Goal: Transaction & Acquisition: Book appointment/travel/reservation

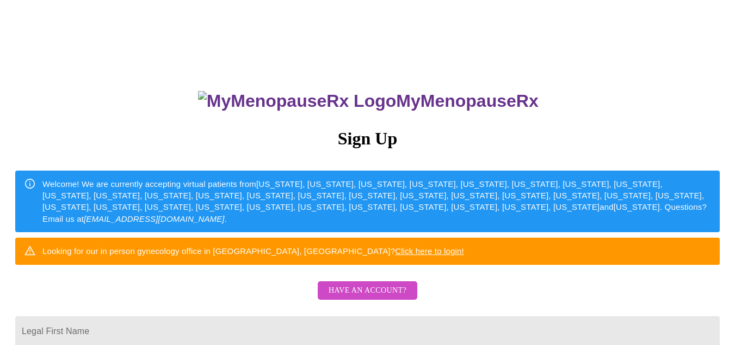
click at [584, 227] on div "MyMenopauseRx Sign Up Welcome! We are currently accepting virtual patients from…" at bounding box center [367, 211] width 727 height 414
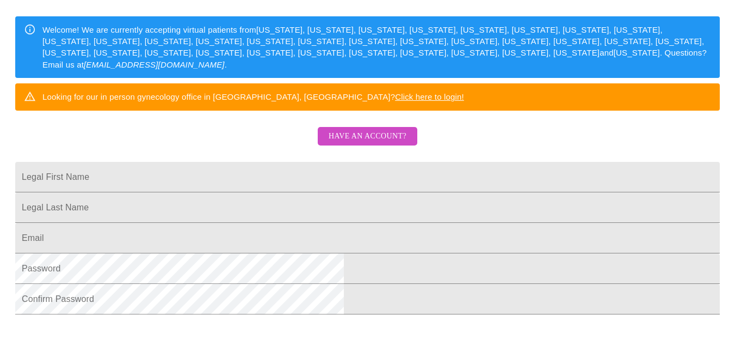
scroll to position [155, 0]
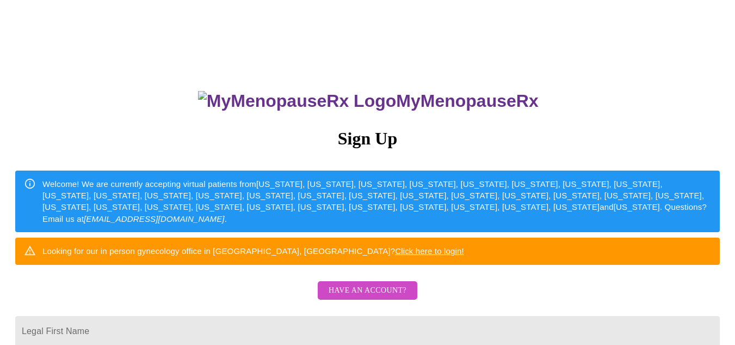
scroll to position [155, 0]
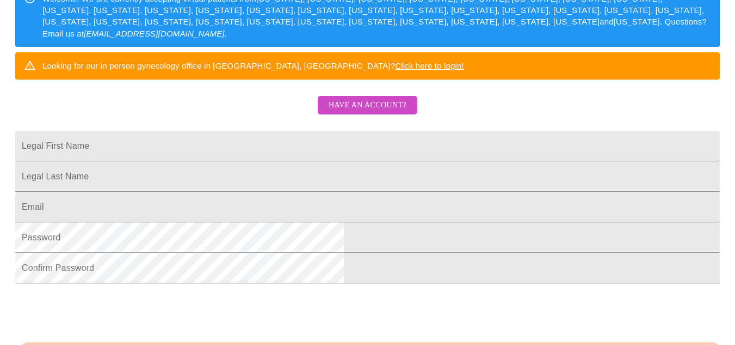
scroll to position [229, 0]
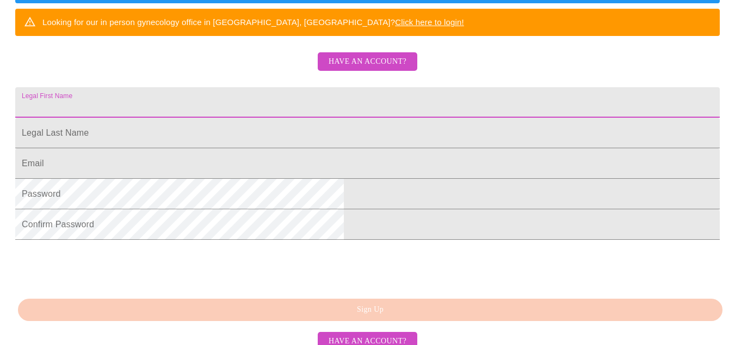
click at [315, 118] on input "Legal First Name" at bounding box center [367, 102] width 705 height 30
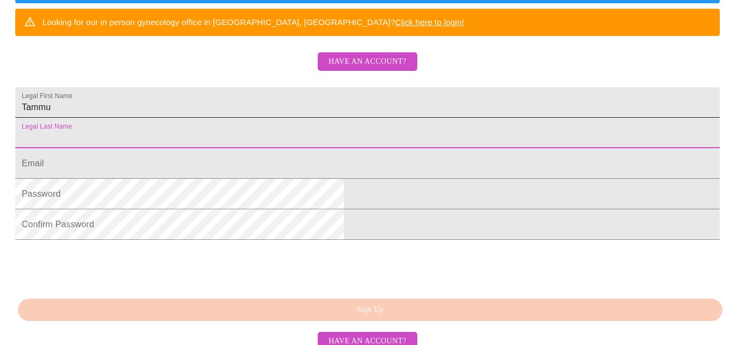
click at [259, 118] on input "Tammu" at bounding box center [367, 102] width 705 height 30
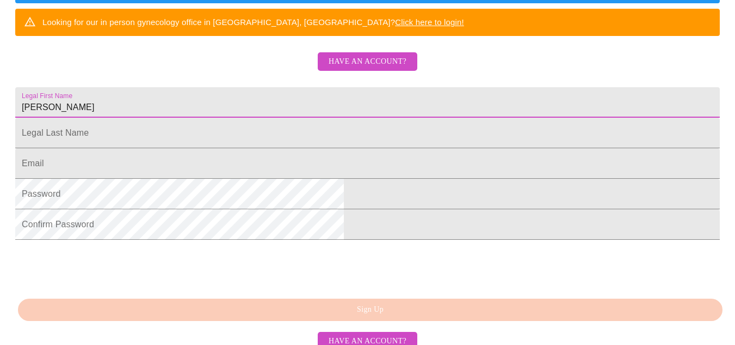
type input "[PERSON_NAME]"
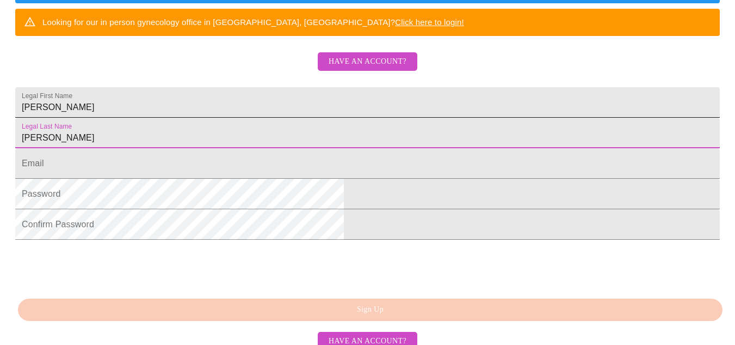
type input "[PERSON_NAME]"
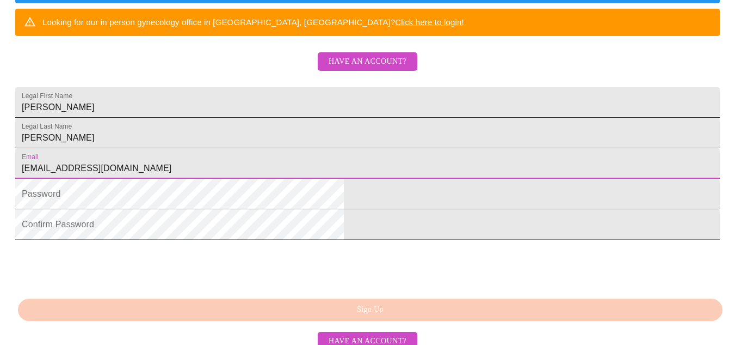
type input "[EMAIL_ADDRESS][DOMAIN_NAME]"
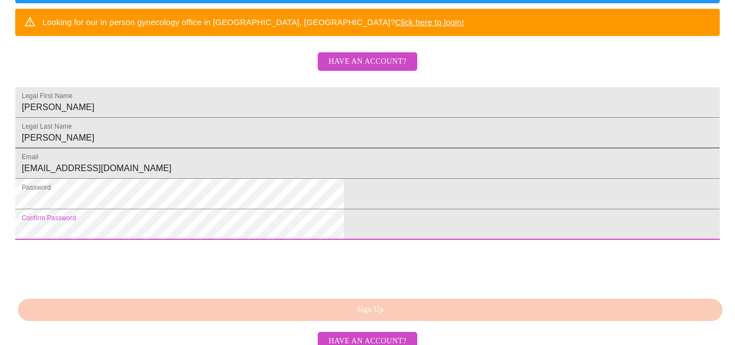
scroll to position [312, 0]
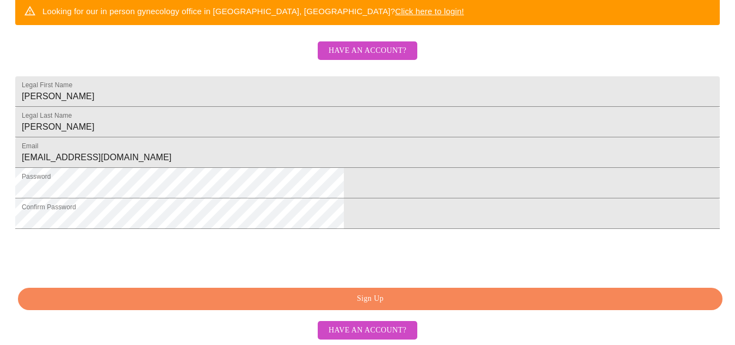
click at [397, 297] on span "Sign Up" at bounding box center [370, 299] width 680 height 14
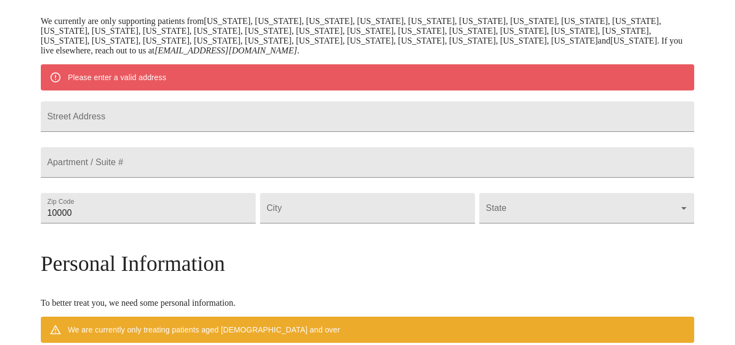
scroll to position [177, 0]
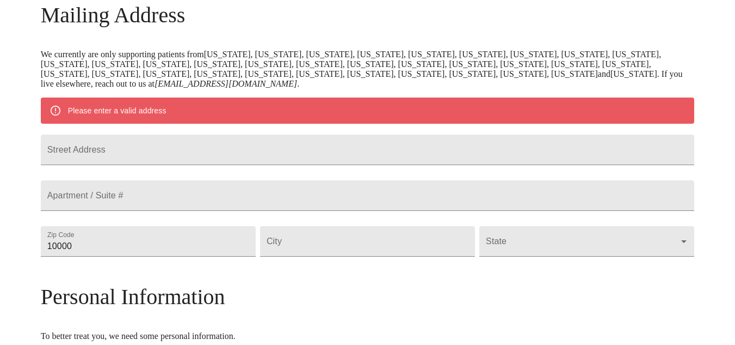
click at [681, 237] on div "MyMenopauseRx Welcome to MyMenopauseRx Since it's your first time here, you'll …" at bounding box center [368, 256] width 654 height 859
click at [229, 158] on input "Street Address" at bounding box center [368, 149] width 654 height 30
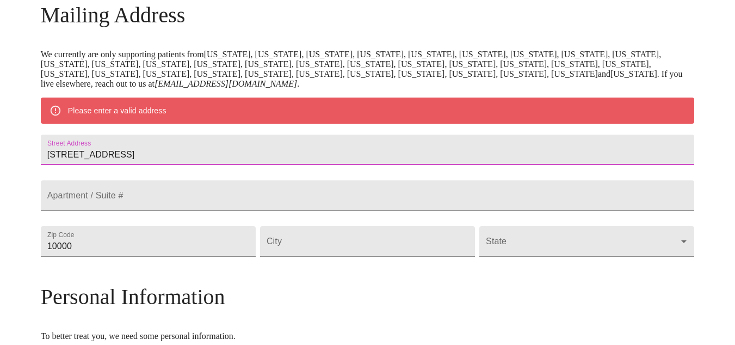
type input "[STREET_ADDRESS]"
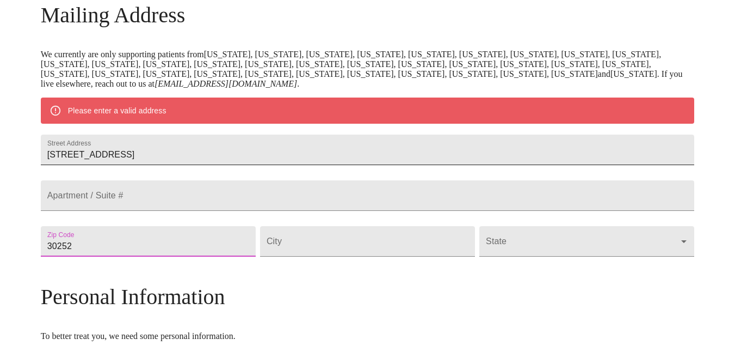
type input "30252"
click at [346, 256] on input "Street Address" at bounding box center [367, 241] width 215 height 30
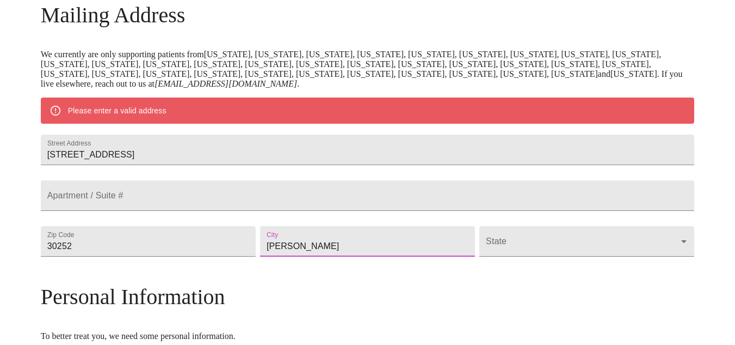
type input "[PERSON_NAME]"
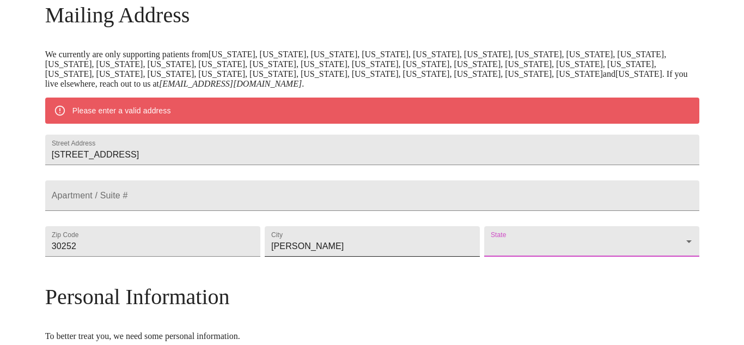
scroll to position [430, 0]
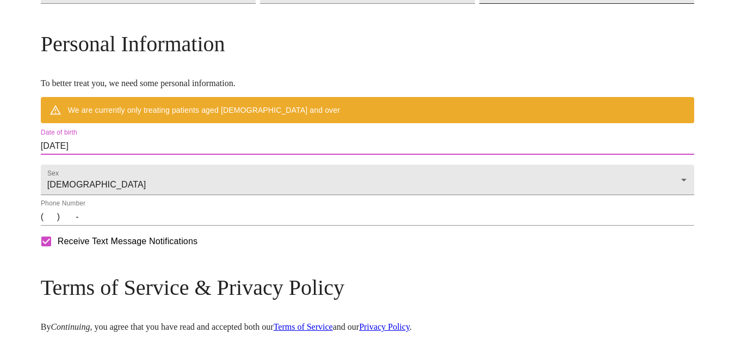
click at [523, 21] on body "MyMenopauseRx Welcome to MyMenopauseRx Since it's your first time here, you'll …" at bounding box center [367, 3] width 727 height 859
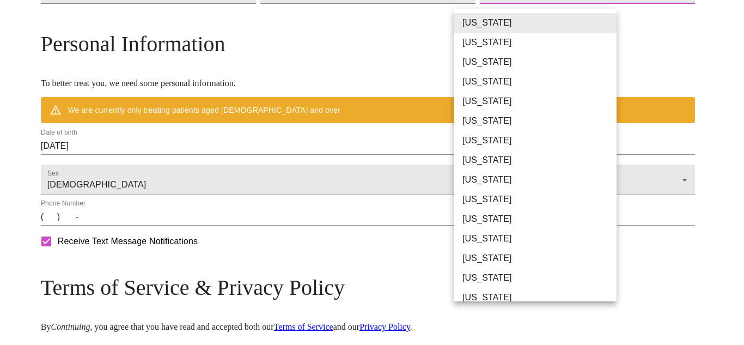
click at [493, 204] on li "[US_STATE]" at bounding box center [538, 199] width 171 height 20
type input "[US_STATE]"
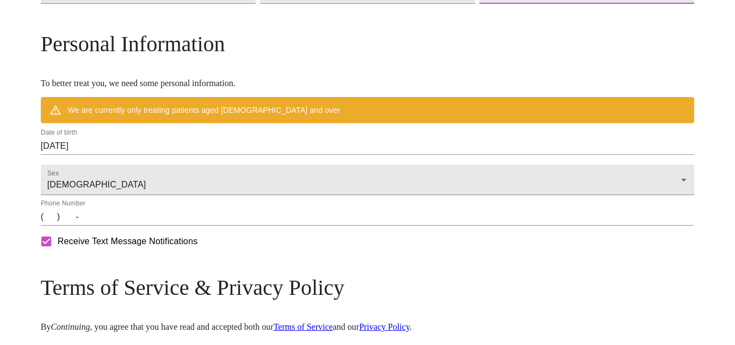
click at [189, 155] on input "[DATE]" at bounding box center [368, 145] width 654 height 17
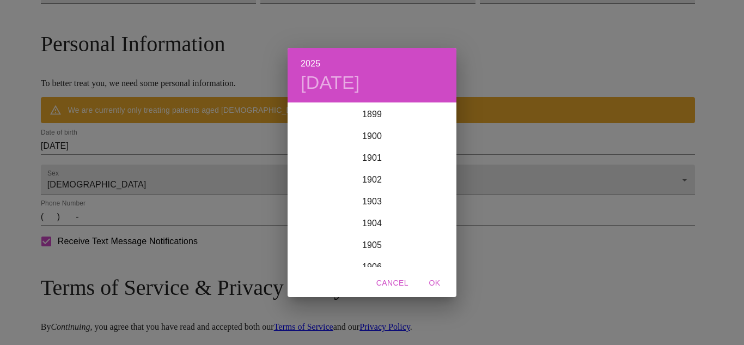
scroll to position [2678, 0]
click at [156, 171] on div "2025 [DATE] 1900 1901 1902 1903 1904 1905 1906 1907 1908 1909 1910 1911 1912 19…" at bounding box center [372, 172] width 744 height 345
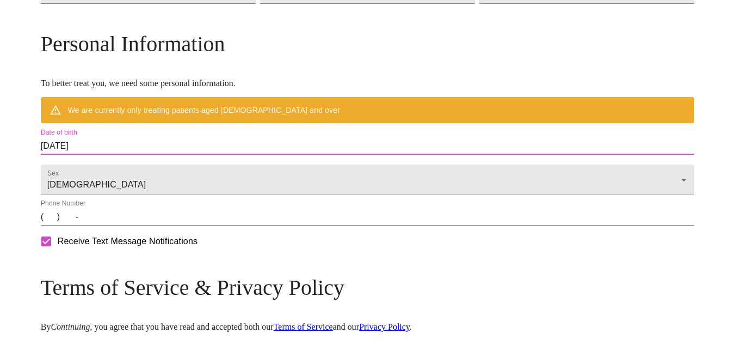
click at [164, 155] on input "[DATE]" at bounding box center [368, 145] width 654 height 17
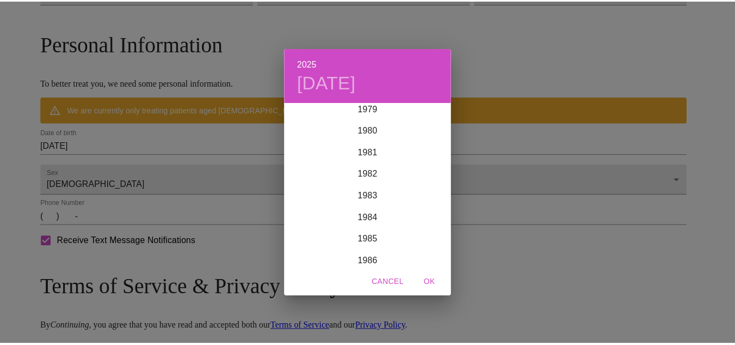
scroll to position [1731, 0]
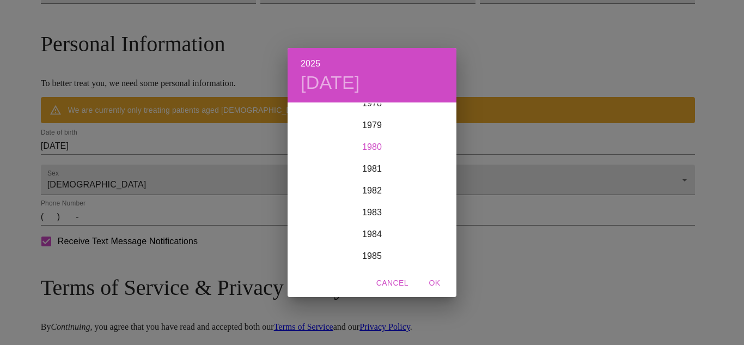
click at [372, 147] on div "1980" at bounding box center [371, 147] width 169 height 22
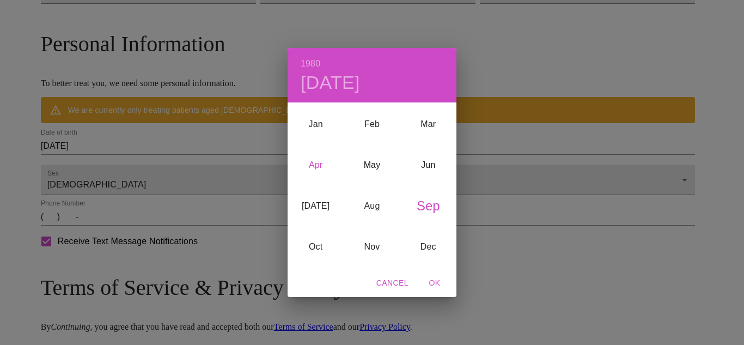
click at [321, 166] on div "Apr" at bounding box center [315, 164] width 56 height 41
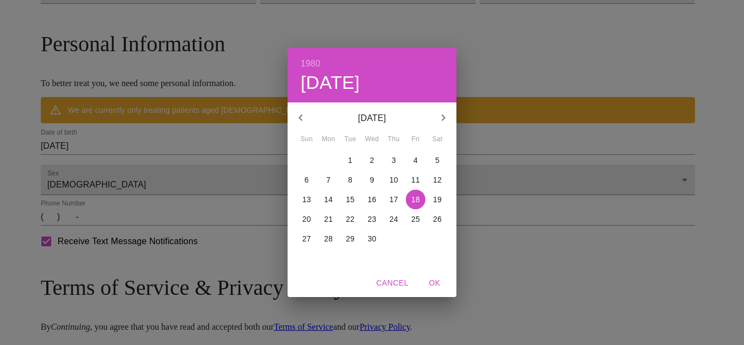
click at [353, 242] on p "29" at bounding box center [350, 238] width 9 height 11
click at [432, 284] on span "OK" at bounding box center [434, 283] width 26 height 14
type input "[DATE]"
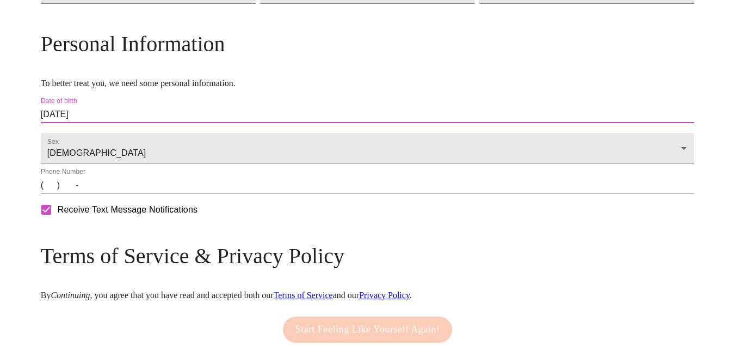
click at [139, 194] on input "(   )    -" at bounding box center [368, 184] width 654 height 17
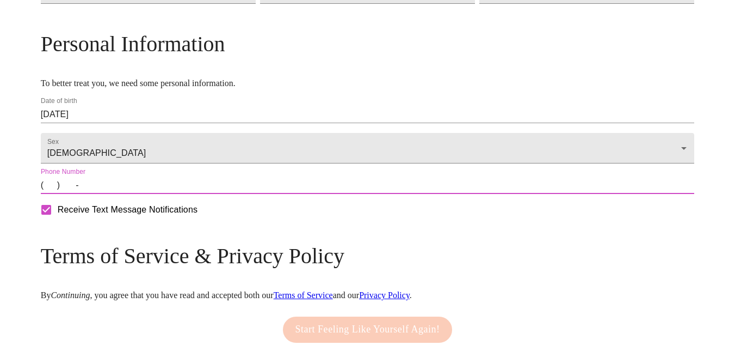
type input "[PHONE_NUMBER]"
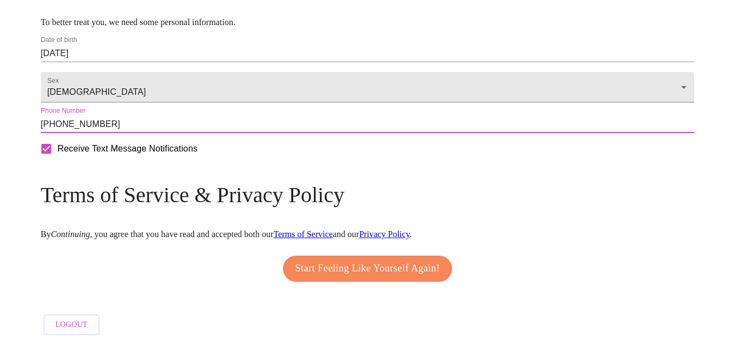
scroll to position [494, 0]
click at [369, 266] on span "Start Feeling Like Yourself Again!" at bounding box center [368, 268] width 145 height 17
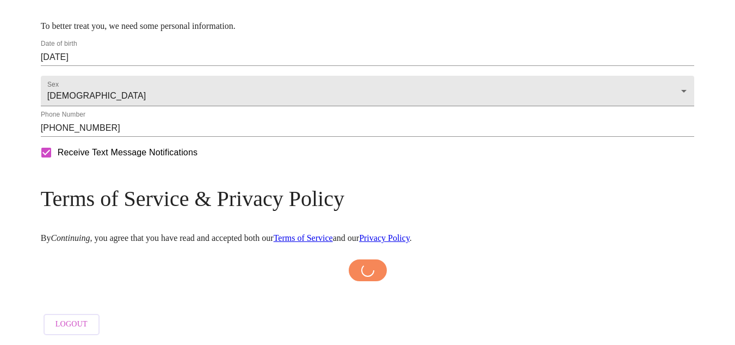
scroll to position [490, 0]
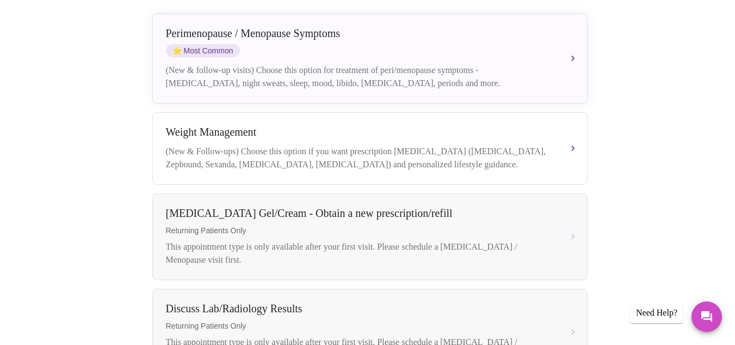
scroll to position [290, 0]
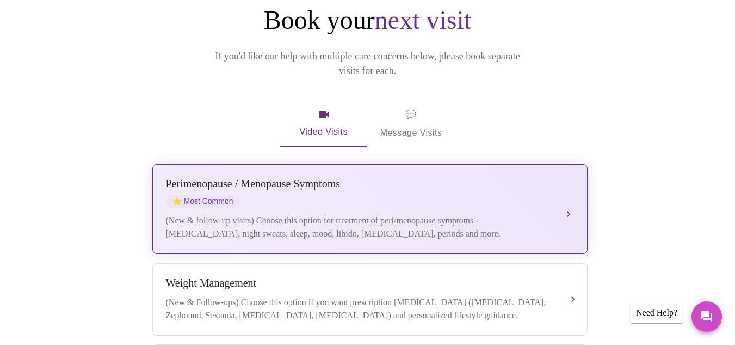
click at [569, 170] on button "[MEDICAL_DATA] / Menopause Symptoms ⭐ Most Common (New & follow-up visits) Choo…" at bounding box center [370, 209] width 436 height 90
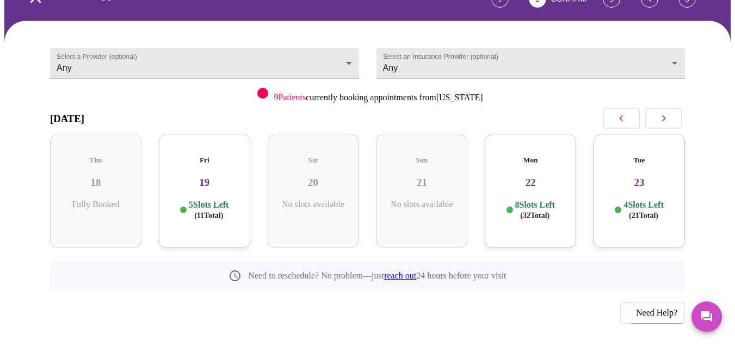
click at [676, 108] on button "button" at bounding box center [664, 118] width 37 height 21
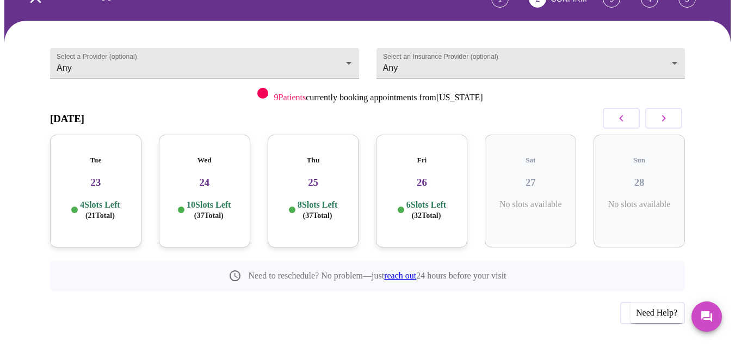
click at [218, 199] on p "10 Slots Left ( 37 Total)" at bounding box center [209, 209] width 44 height 21
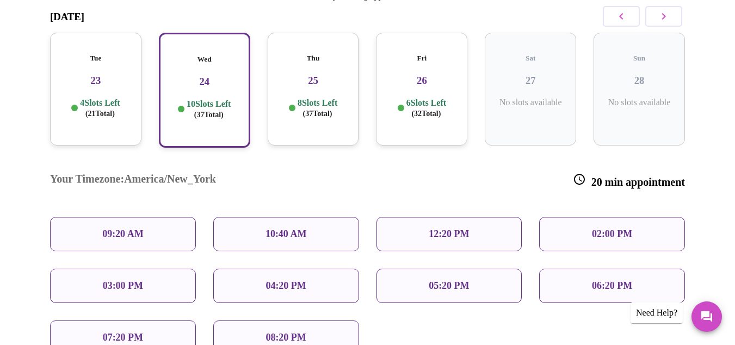
scroll to position [186, 0]
click at [450, 228] on p "12:20 PM" at bounding box center [449, 233] width 40 height 11
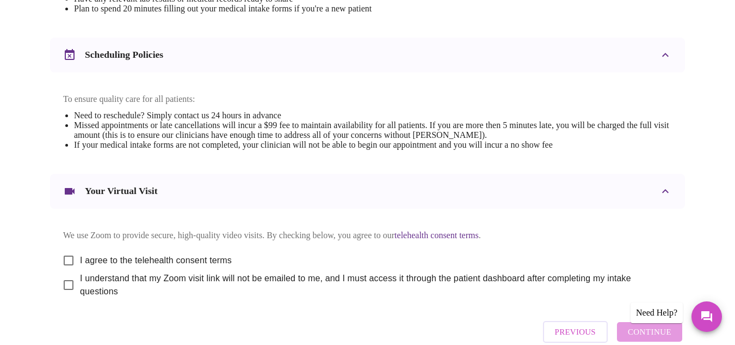
scroll to position [397, 0]
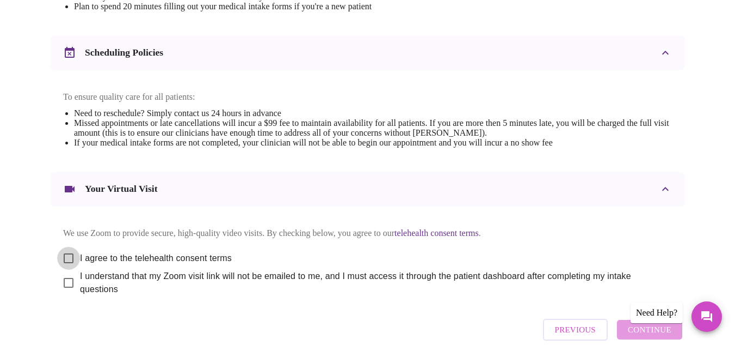
click at [58, 252] on input "I agree to the telehealth consent terms" at bounding box center [68, 258] width 23 height 23
checkbox input "true"
click at [58, 279] on input "I understand that my Zoom visit link will not be emailed to me, and I must acce…" at bounding box center [68, 282] width 23 height 23
checkbox input "true"
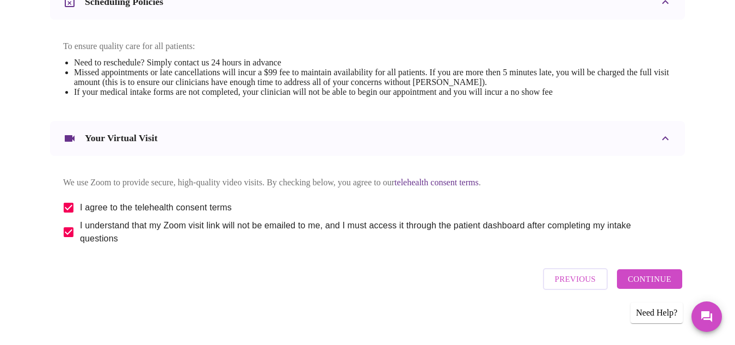
click at [660, 280] on span "Continue" at bounding box center [650, 279] width 44 height 14
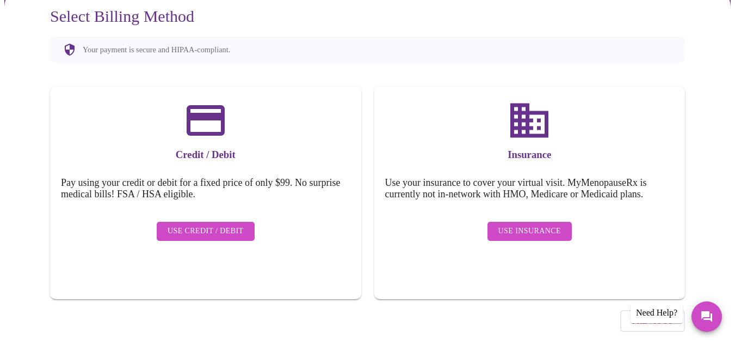
click at [544, 224] on span "Use Insurance" at bounding box center [530, 231] width 63 height 14
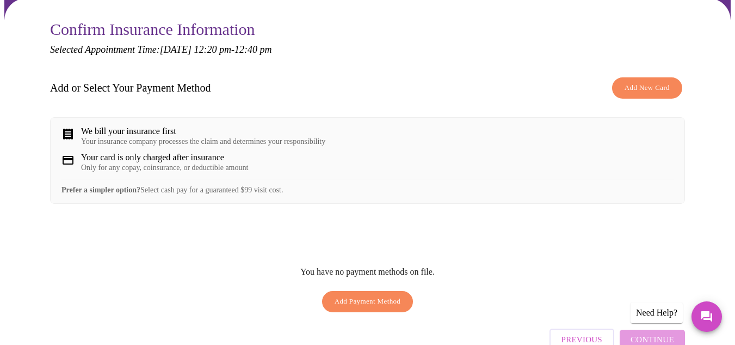
scroll to position [0, 0]
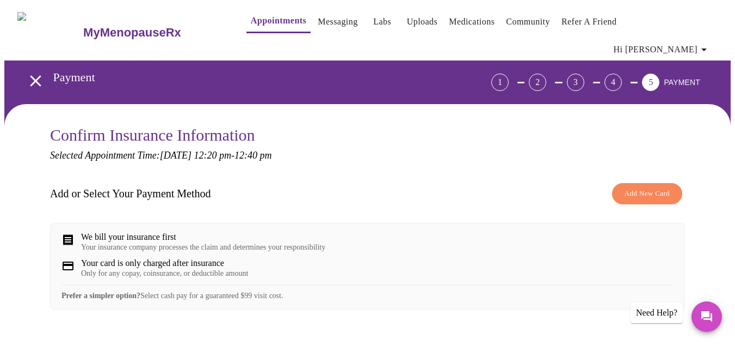
click at [665, 272] on div "Your card is only charged after insurance Only for any copay, coinsurance, or d…" at bounding box center [368, 268] width 612 height 20
click at [169, 232] on div "We bill your insurance first Your insurance company processes the claim and det…" at bounding box center [203, 242] width 244 height 20
click at [660, 187] on span "Add New Card" at bounding box center [647, 193] width 45 height 13
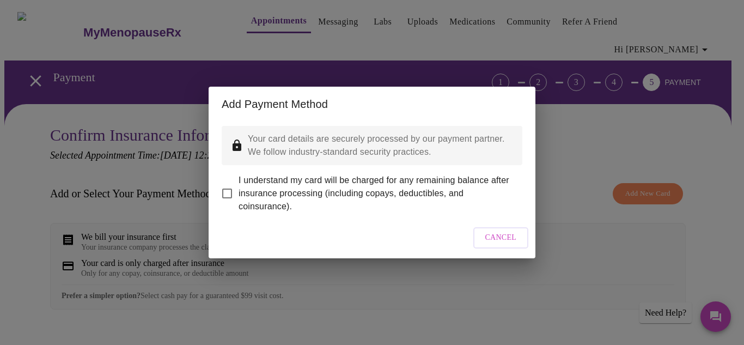
click at [229, 188] on input "I understand my card will be charged for any remaining balance after insurance …" at bounding box center [227, 193] width 23 height 23
checkbox input "true"
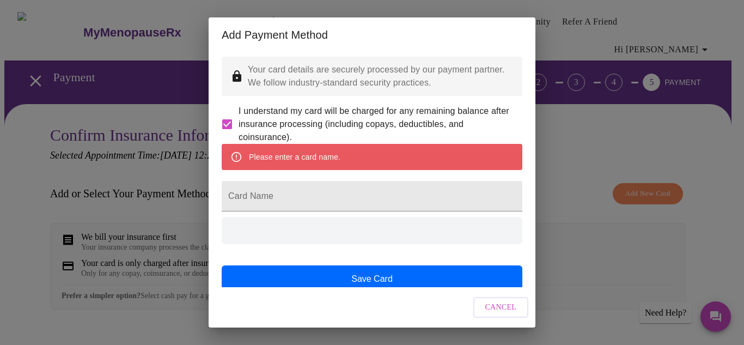
click at [332, 167] on div "Please enter a card name." at bounding box center [294, 157] width 91 height 20
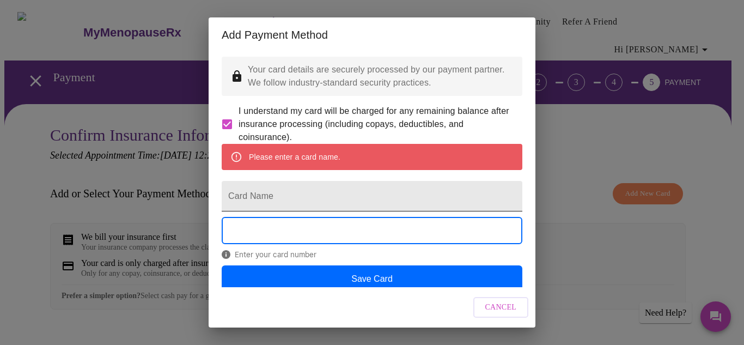
click at [292, 211] on input "Card Name" at bounding box center [372, 196] width 301 height 30
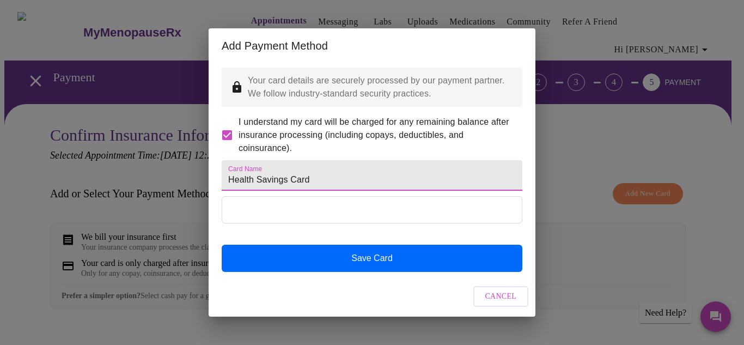
type input "Health Savings Card"
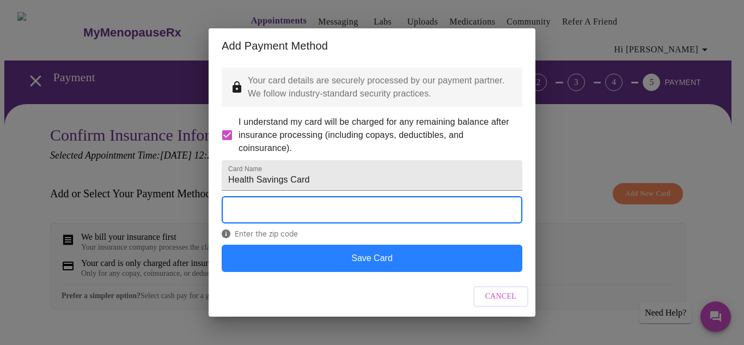
click at [359, 272] on button "Save Card" at bounding box center [372, 257] width 301 height 27
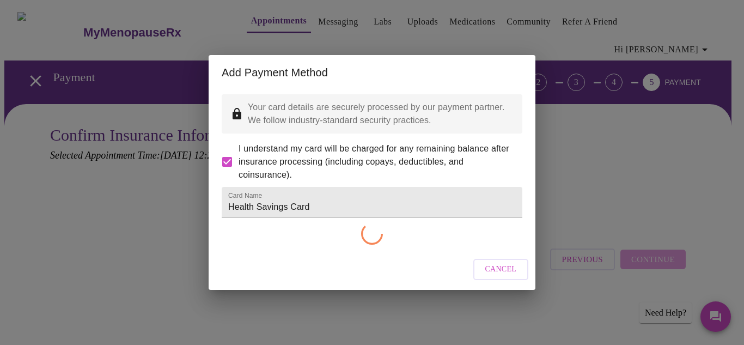
checkbox input "false"
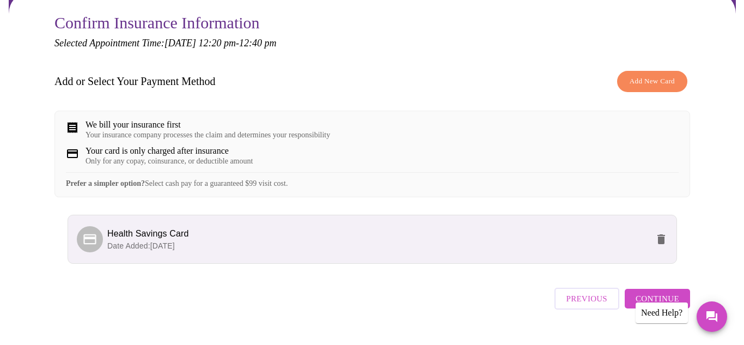
scroll to position [130, 0]
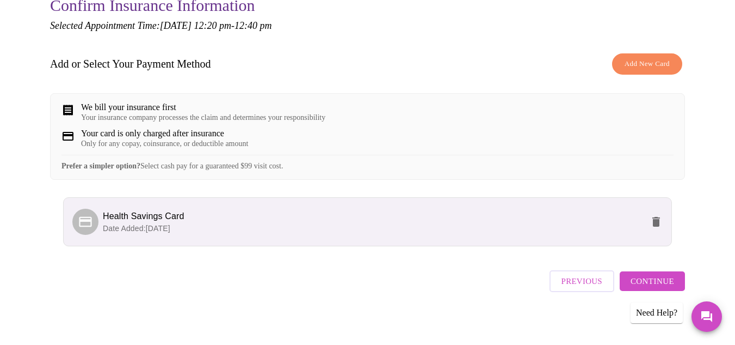
click at [661, 283] on span "Continue" at bounding box center [653, 281] width 44 height 14
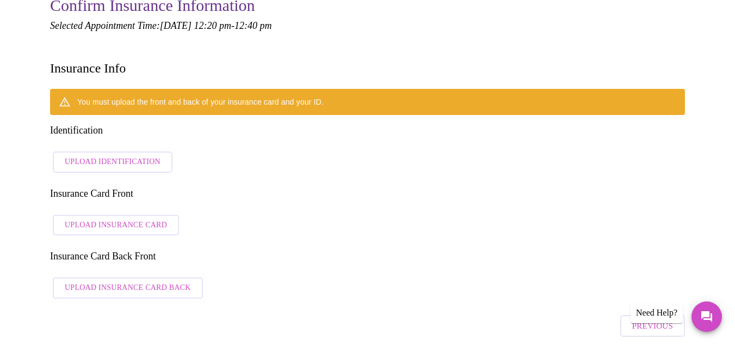
click at [119, 155] on span "Upload Identification" at bounding box center [113, 162] width 96 height 14
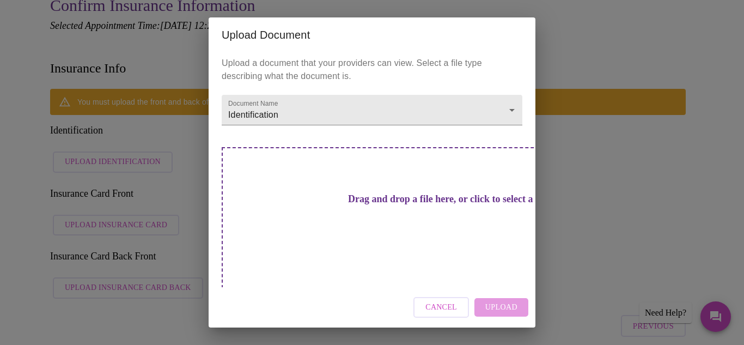
click at [442, 301] on span "Cancel" at bounding box center [441, 308] width 32 height 14
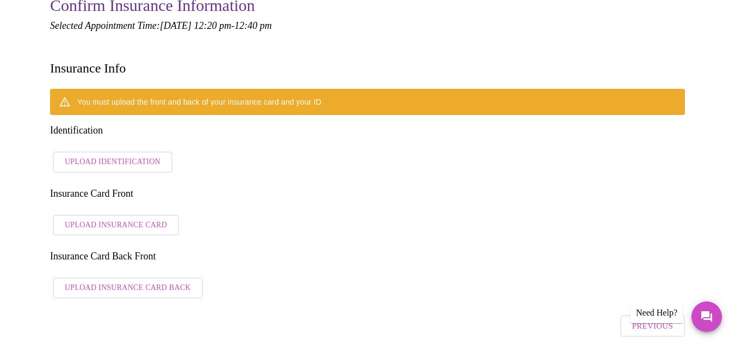
click at [119, 218] on span "Upload Insurance Card" at bounding box center [116, 225] width 102 height 14
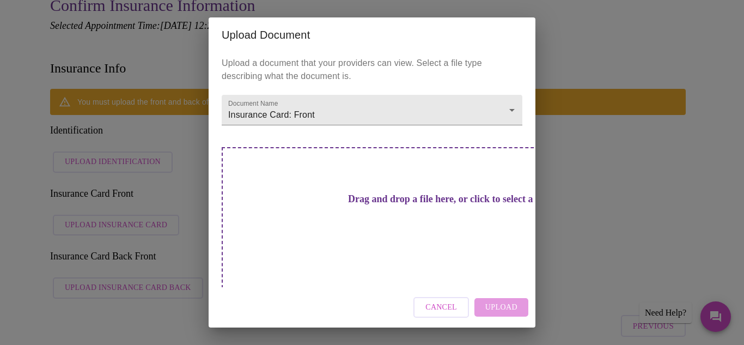
click at [370, 205] on h3 "Drag and drop a file here, or click to select a file" at bounding box center [448, 198] width 301 height 11
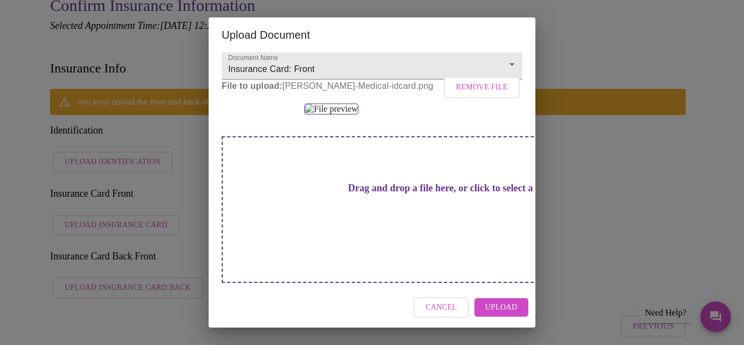
scroll to position [171, 0]
click at [502, 311] on span "Upload" at bounding box center [501, 308] width 32 height 14
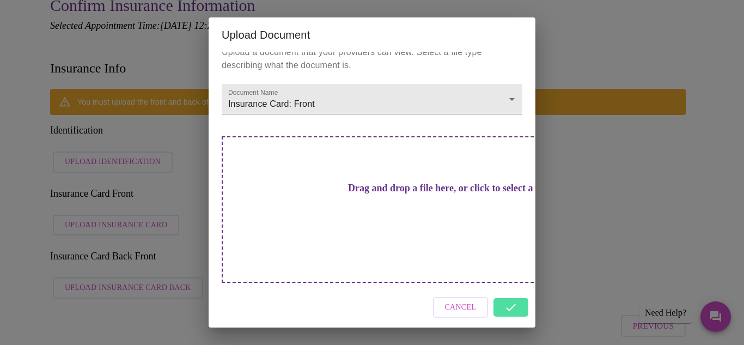
scroll to position [0, 0]
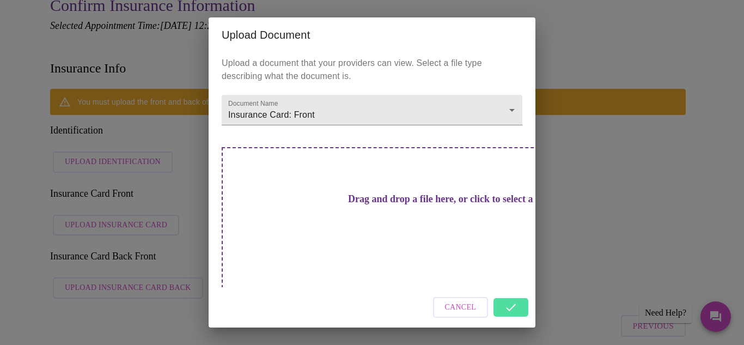
click at [517, 296] on div "Cancel" at bounding box center [372, 307] width 327 height 41
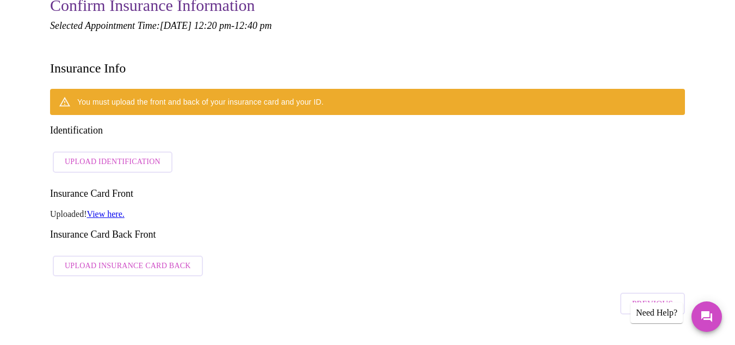
click at [153, 259] on span "Upload Insurance Card Back" at bounding box center [128, 266] width 126 height 14
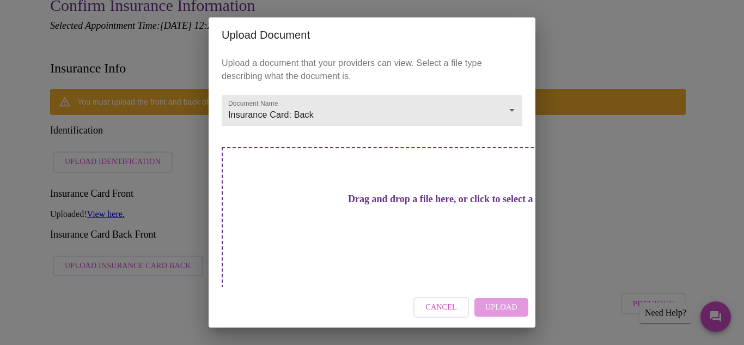
click at [380, 205] on h3 "Drag and drop a file here, or click to select a file" at bounding box center [448, 198] width 301 height 11
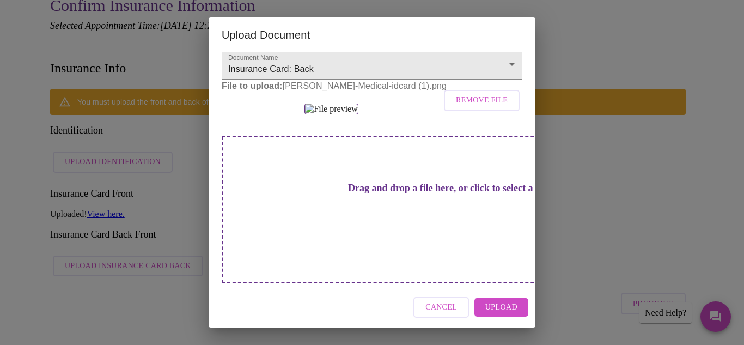
scroll to position [101, 0]
click at [503, 308] on span "Upload" at bounding box center [501, 308] width 32 height 14
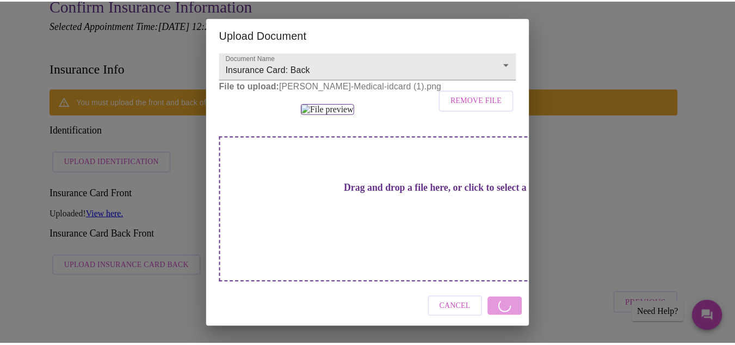
scroll to position [0, 0]
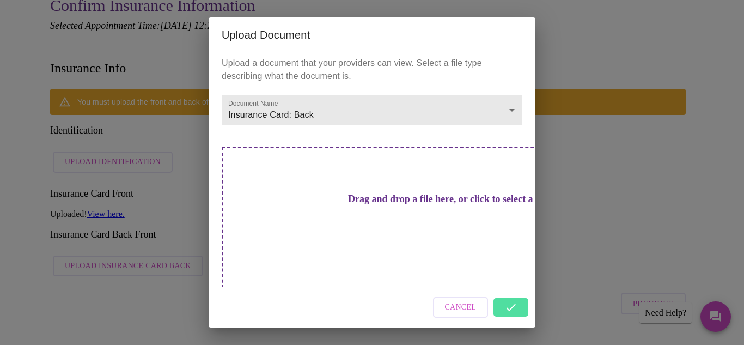
click at [512, 295] on div "Cancel" at bounding box center [372, 307] width 327 height 41
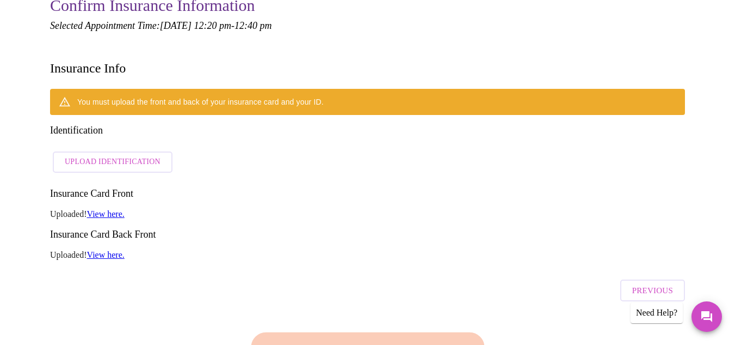
click at [111, 155] on span "Upload Identification" at bounding box center [113, 162] width 96 height 14
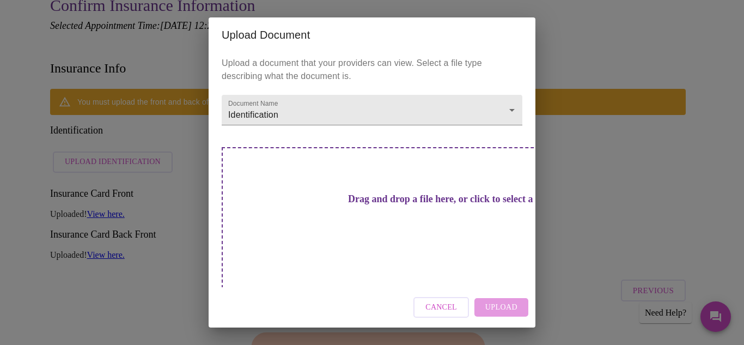
click at [393, 205] on h3 "Drag and drop a file here, or click to select a file" at bounding box center [448, 198] width 301 height 11
click at [439, 301] on span "Cancel" at bounding box center [441, 308] width 32 height 14
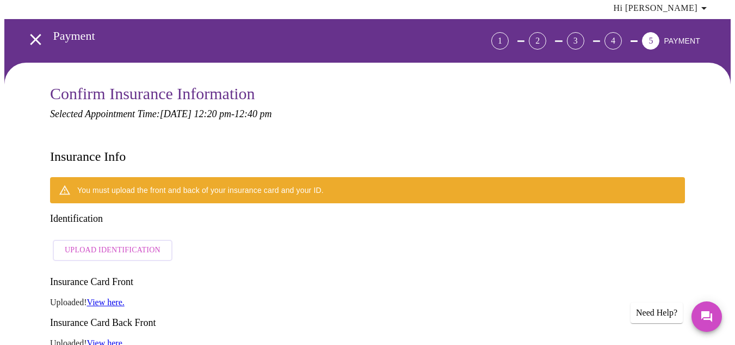
scroll to position [40, 0]
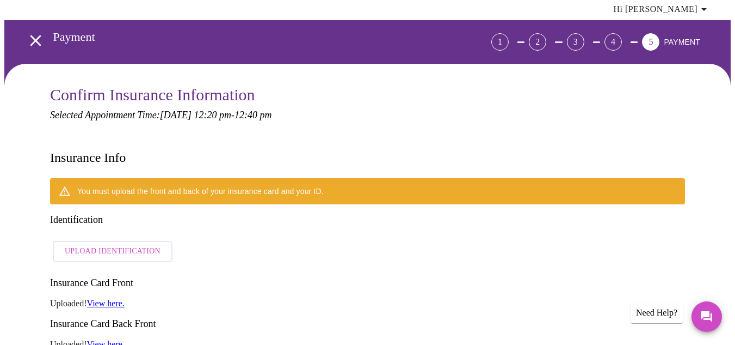
click at [111, 244] on span "Upload Identification" at bounding box center [113, 251] width 96 height 14
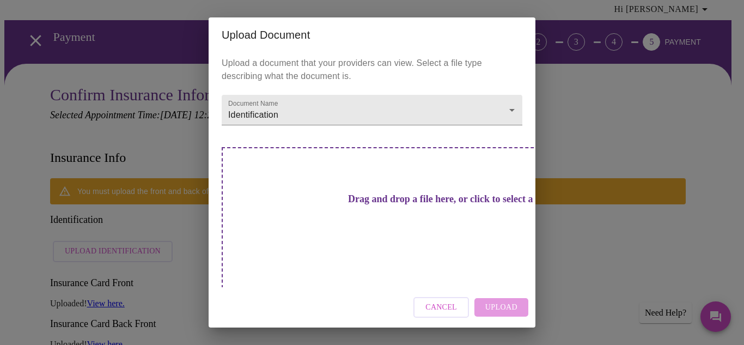
click at [399, 205] on h3 "Drag and drop a file here, or click to select a file" at bounding box center [448, 198] width 301 height 11
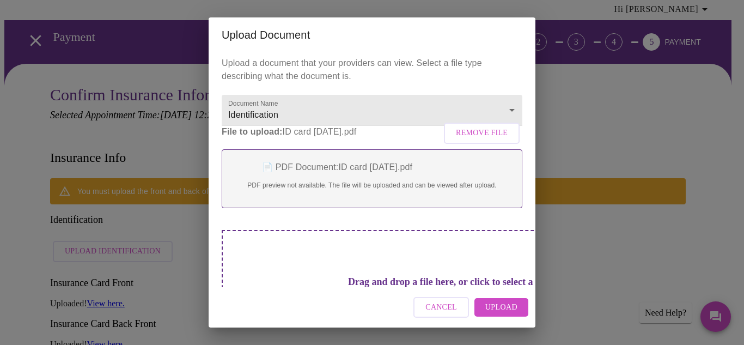
click at [504, 309] on span "Upload" at bounding box center [501, 308] width 32 height 14
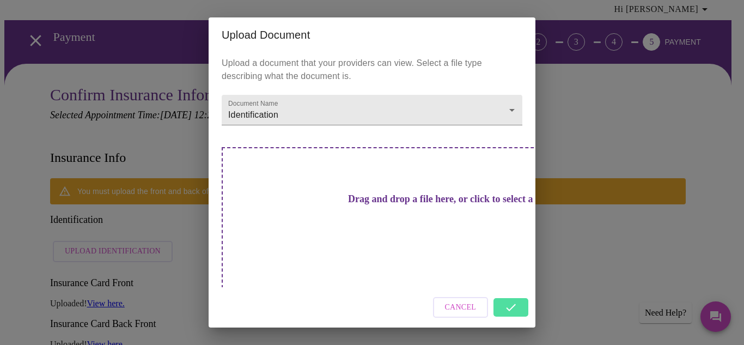
click at [507, 296] on div "Cancel" at bounding box center [372, 307] width 327 height 41
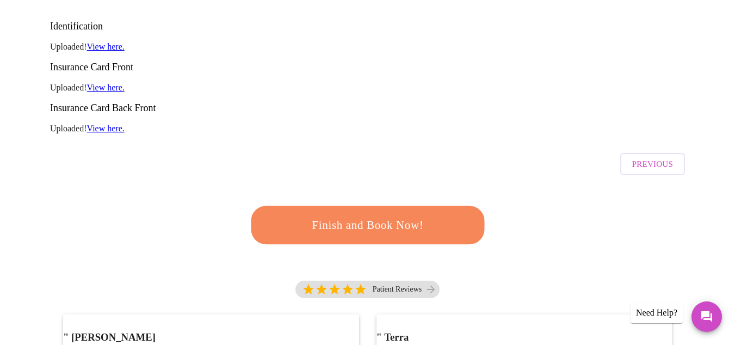
scroll to position [208, 0]
click at [375, 214] on span "Finish and Book Now!" at bounding box center [367, 224] width 201 height 20
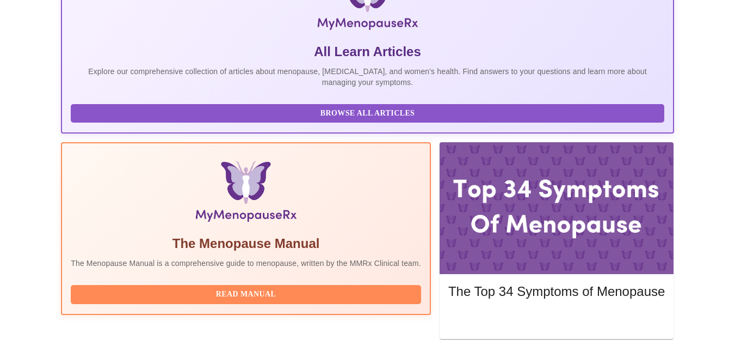
scroll to position [252, 0]
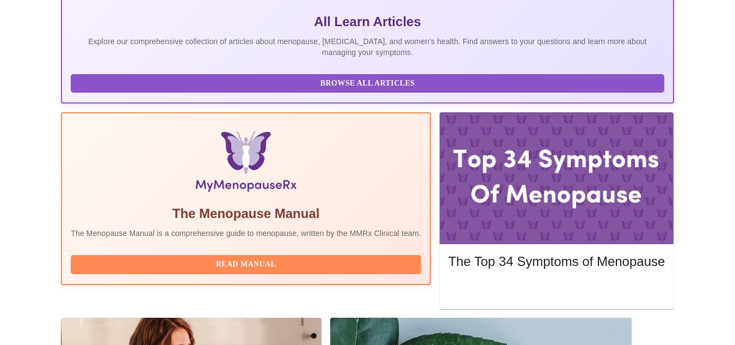
drag, startPoint x: 263, startPoint y: 189, endPoint x: 138, endPoint y: 193, distance: 124.7
copy h3 "[PERSON_NAME] DNP, WHNP-[GEOGRAPHIC_DATA]"
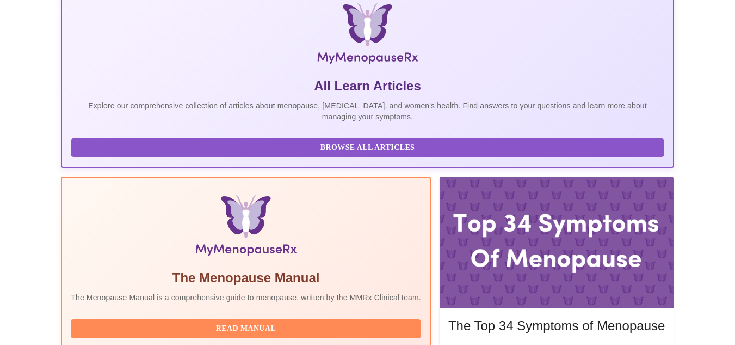
scroll to position [0, 0]
